Goal: Task Accomplishment & Management: Manage account settings

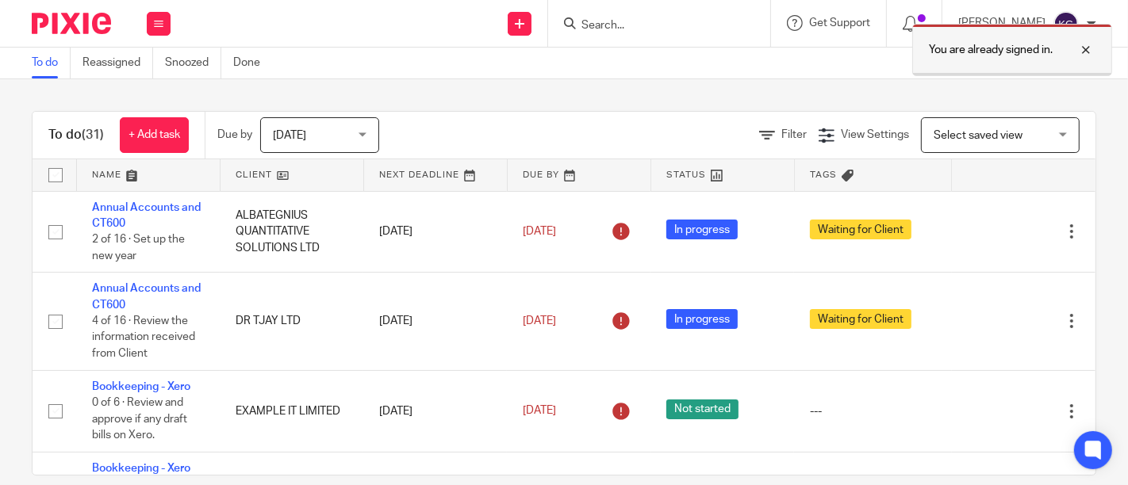
click at [1087, 49] on div at bounding box center [1073, 49] width 43 height 19
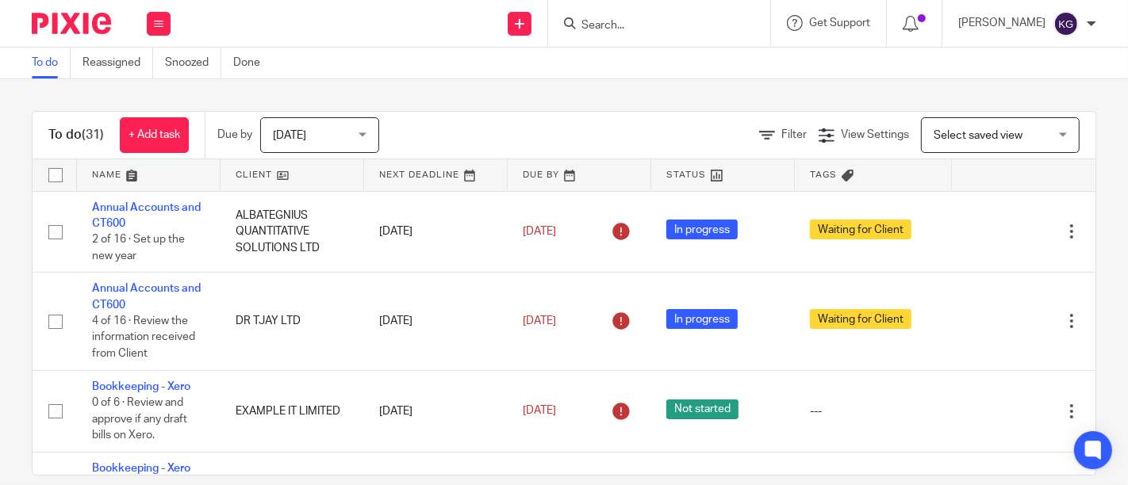
click at [592, 23] on input "Search" at bounding box center [651, 26] width 143 height 14
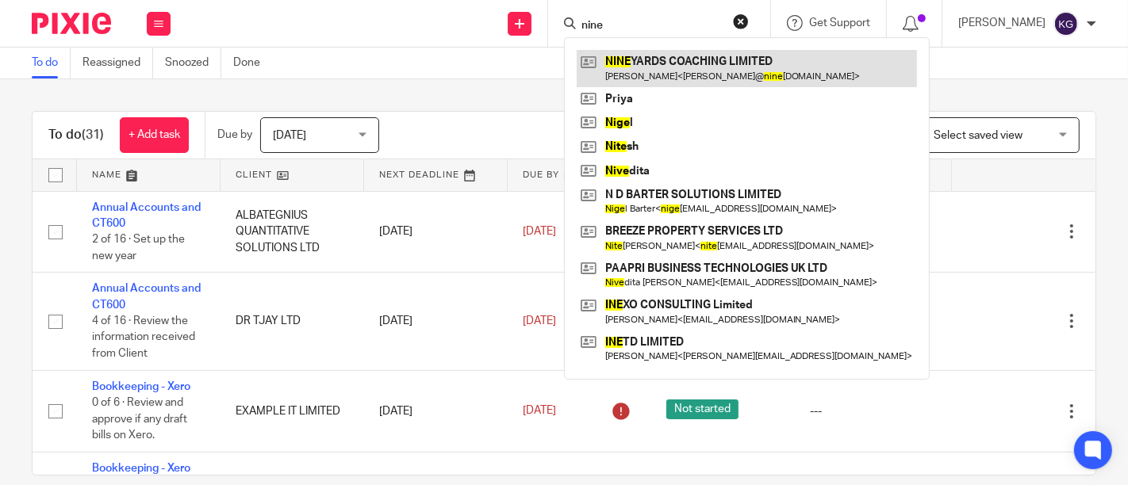
type input "nine"
click at [627, 74] on link at bounding box center [747, 68] width 340 height 36
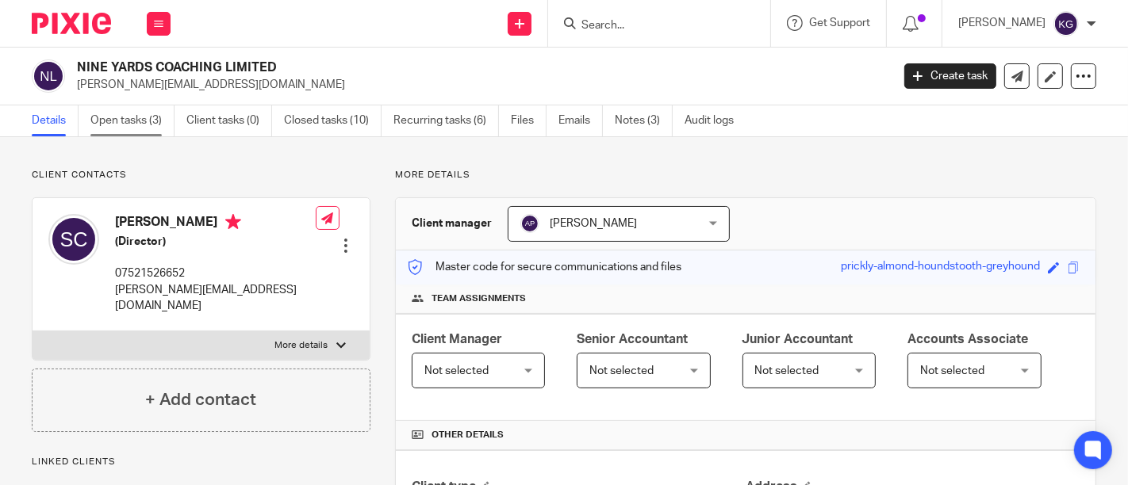
click at [138, 115] on link "Open tasks (3)" at bounding box center [132, 120] width 84 height 31
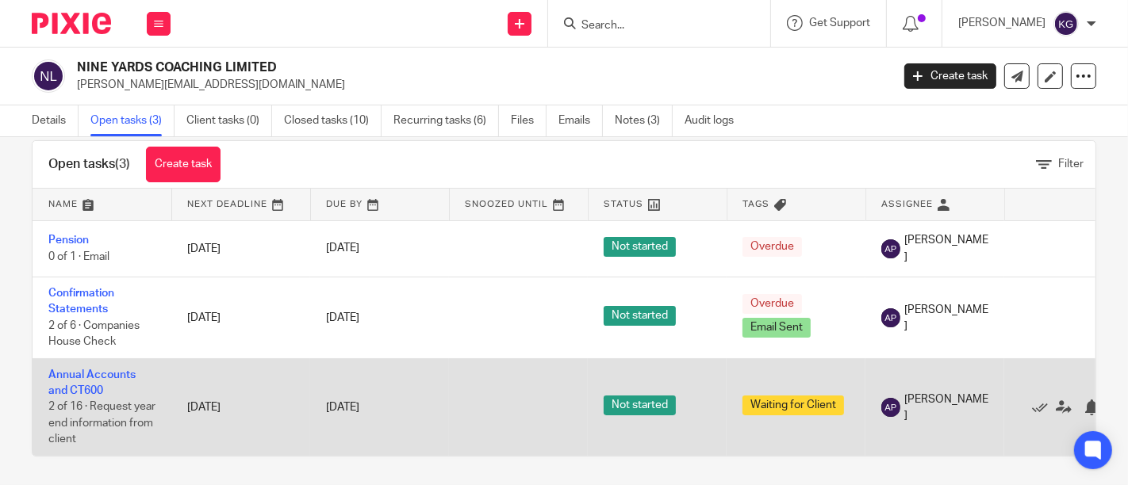
scroll to position [44, 0]
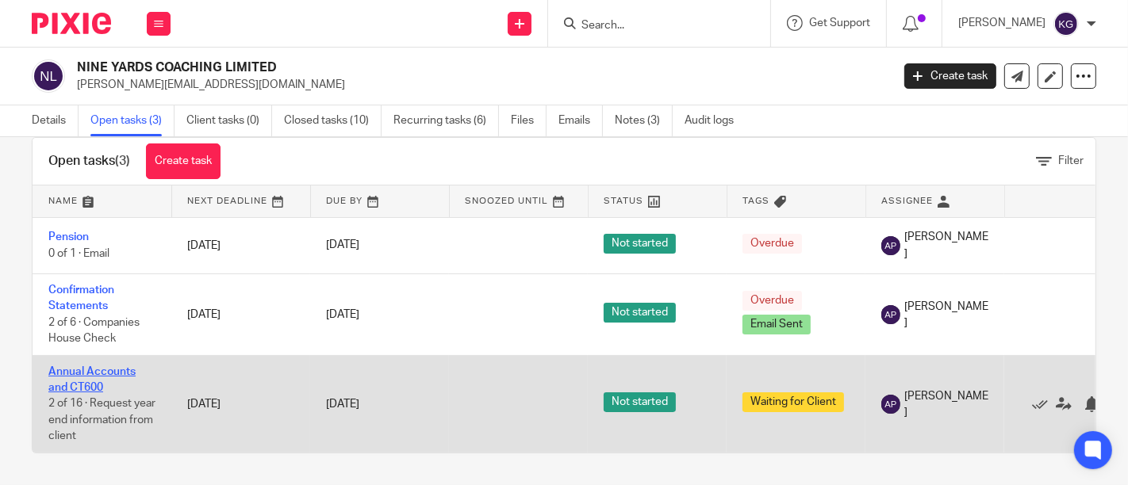
click at [89, 366] on link "Annual Accounts and CT600" at bounding box center [91, 379] width 87 height 27
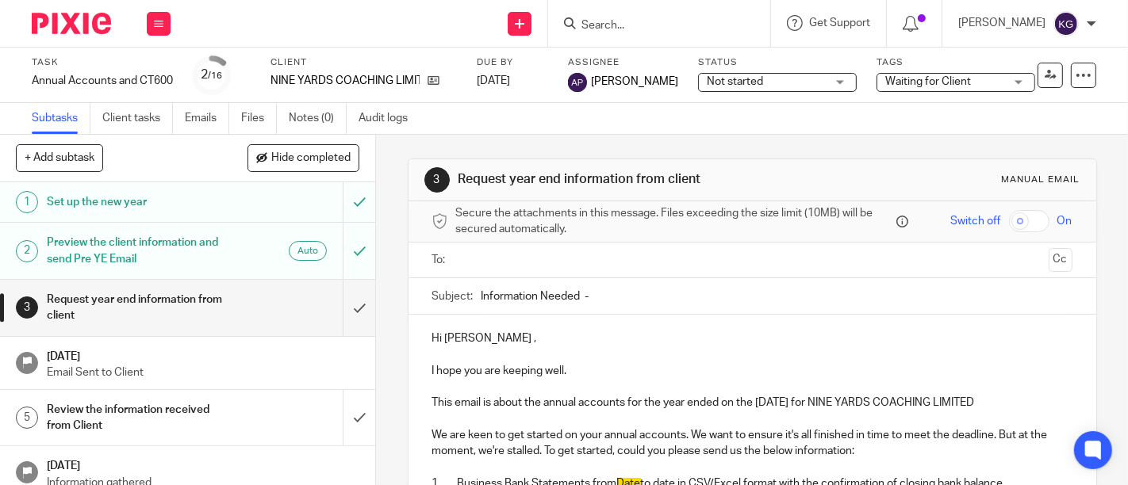
click at [102, 246] on h1 "Preview the client information and send Pre YE Email" at bounding box center [140, 251] width 187 height 40
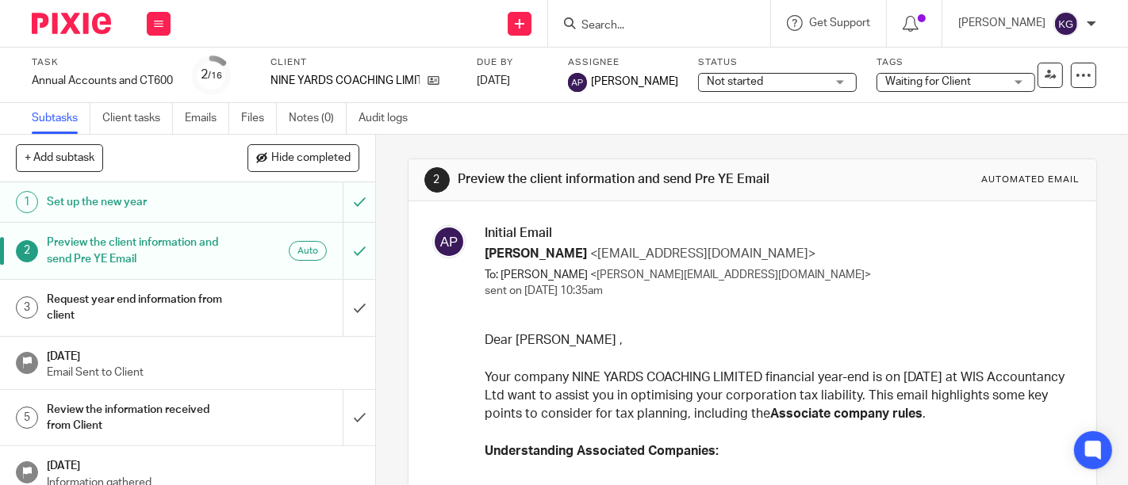
click at [588, 20] on input "Search" at bounding box center [651, 26] width 143 height 14
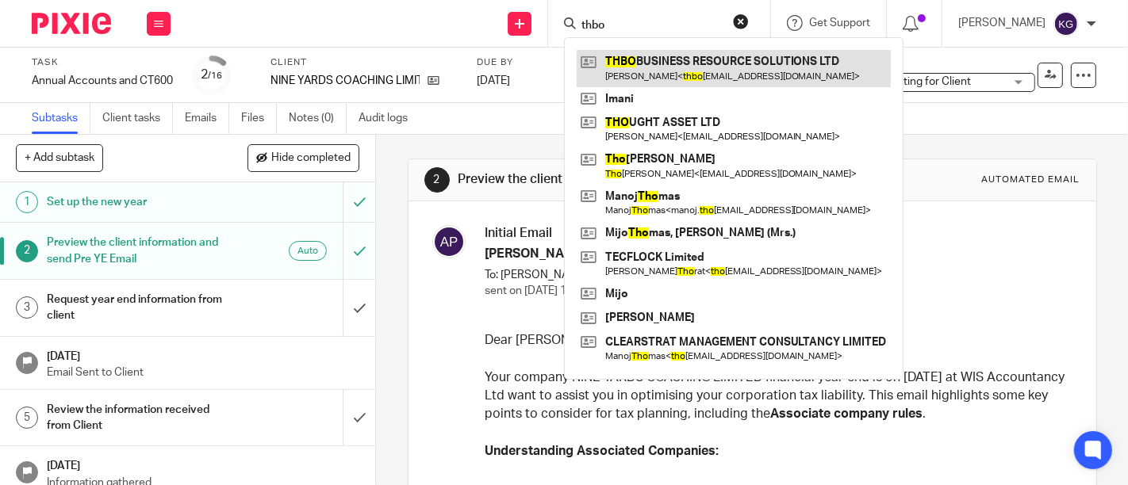
type input "thbo"
click at [621, 81] on link at bounding box center [734, 68] width 314 height 36
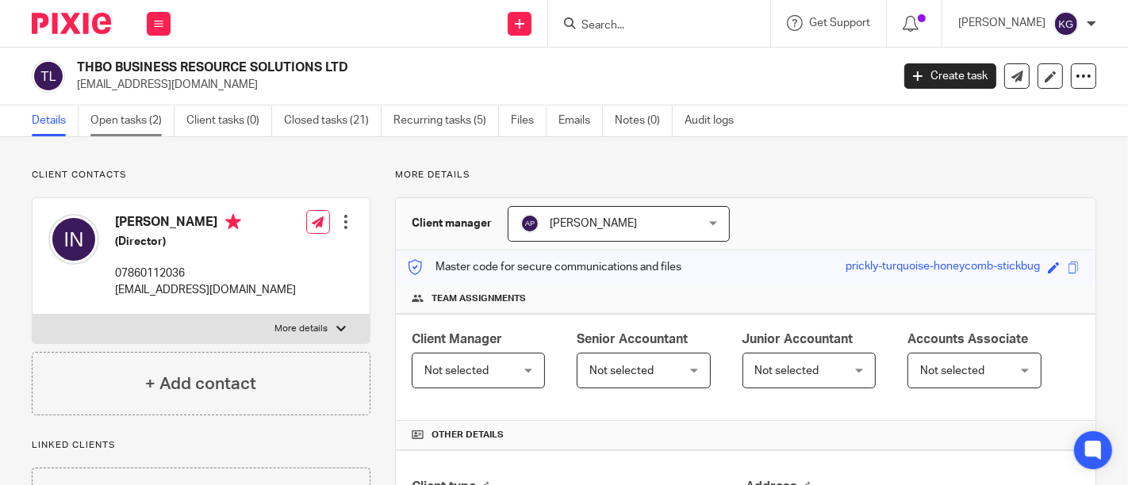
click at [138, 127] on link "Open tasks (2)" at bounding box center [132, 120] width 84 height 31
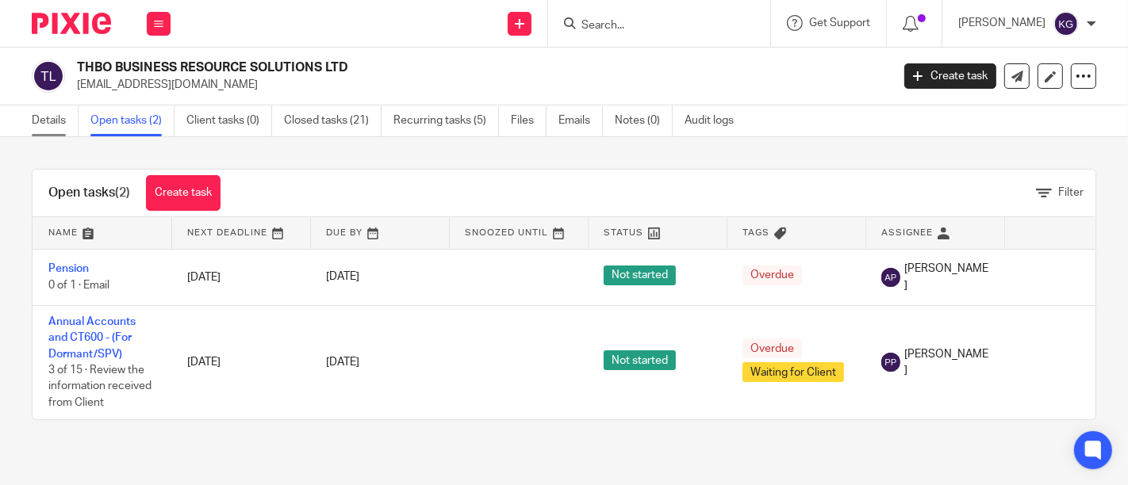
click at [43, 121] on link "Details" at bounding box center [55, 120] width 47 height 31
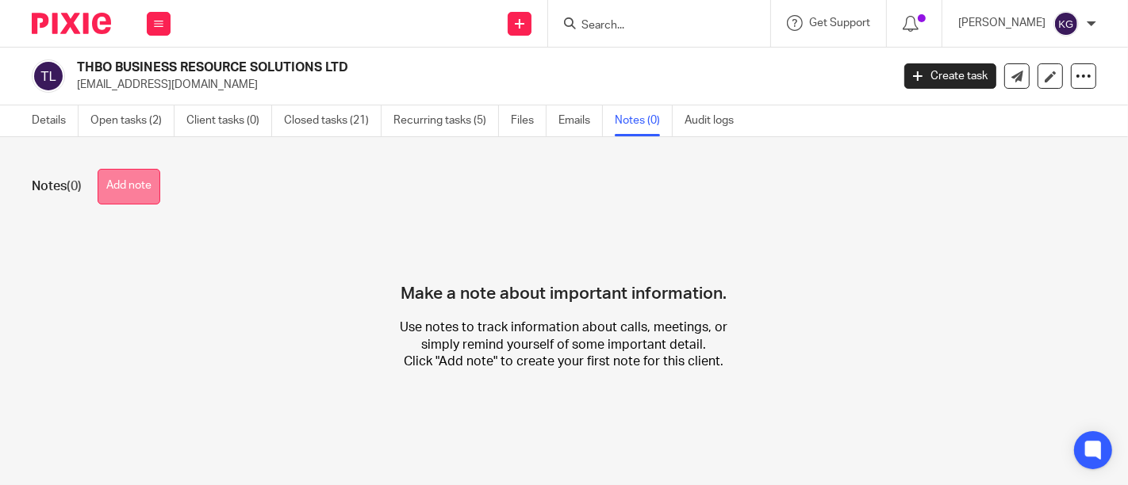
click at [128, 189] on button "Add note" at bounding box center [129, 187] width 63 height 36
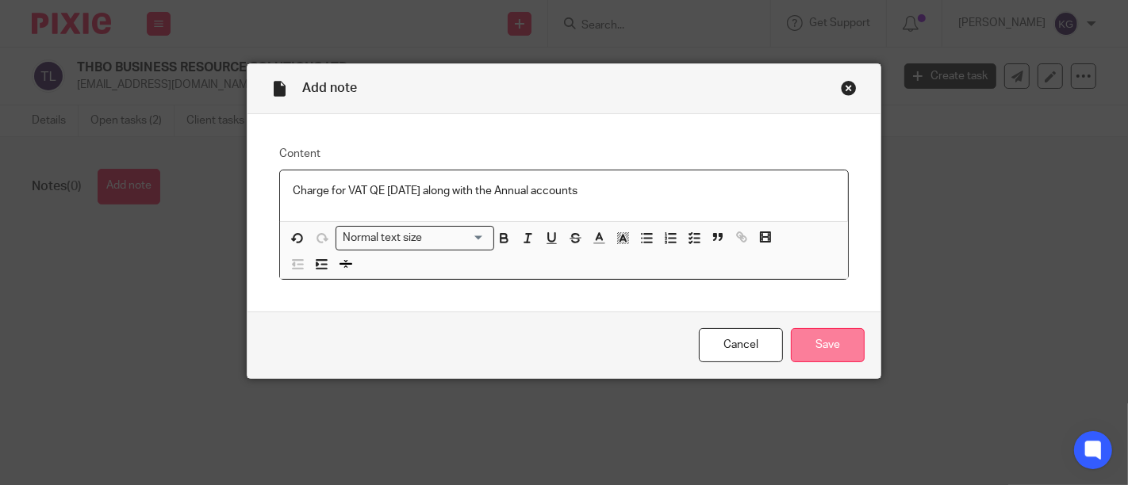
click at [802, 348] on input "Save" at bounding box center [828, 345] width 74 height 34
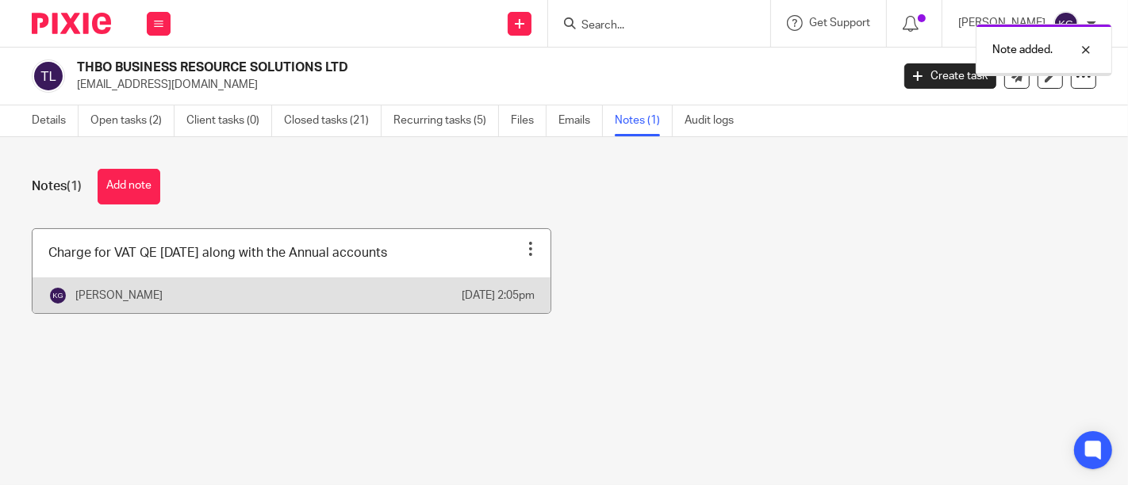
click at [523, 247] on div at bounding box center [531, 249] width 16 height 16
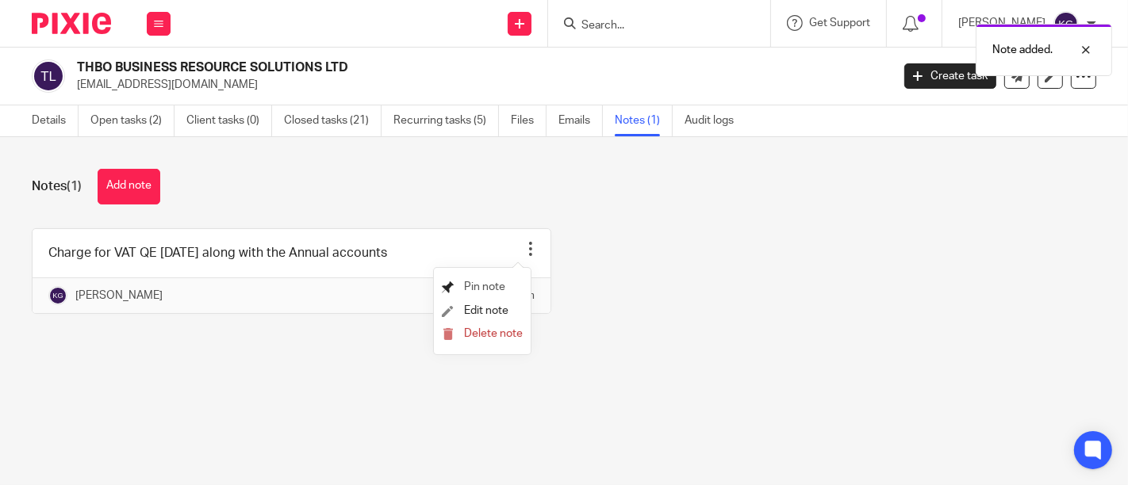
click at [495, 289] on span "Pin note" at bounding box center [484, 287] width 41 height 11
click at [821, 327] on div "Charge for VAT QE Aug 2025 along with the Annual accounts Pin note Edit note De…" at bounding box center [551, 282] width 1089 height 109
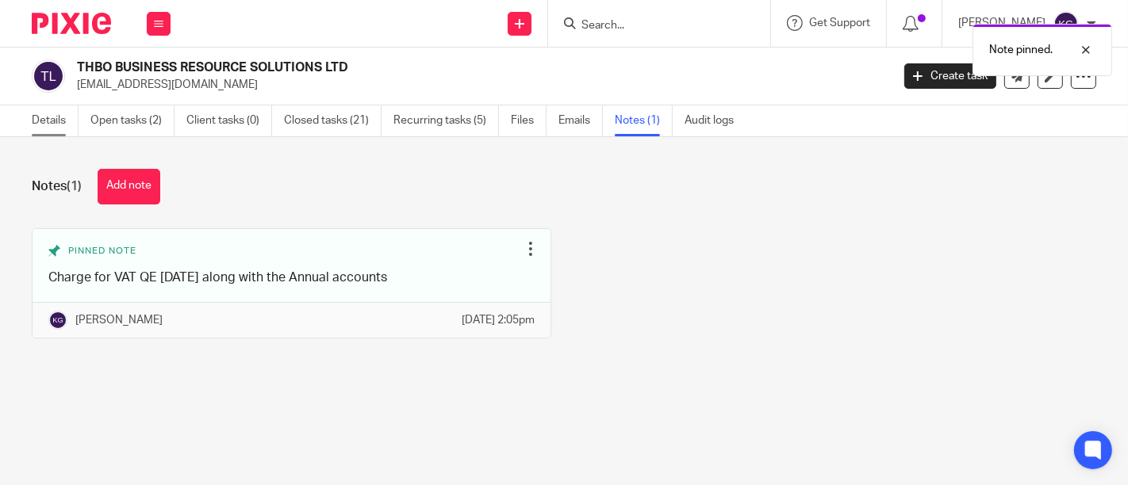
click at [51, 121] on link "Details" at bounding box center [55, 120] width 47 height 31
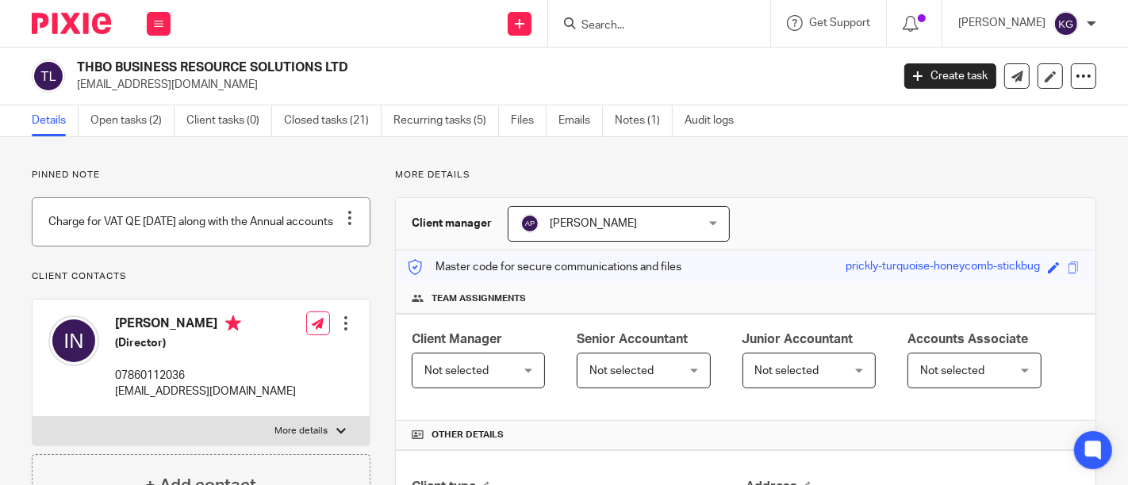
click at [347, 218] on div at bounding box center [350, 218] width 16 height 16
click at [273, 174] on p "Pinned note" at bounding box center [201, 175] width 339 height 13
